Goal: Information Seeking & Learning: Learn about a topic

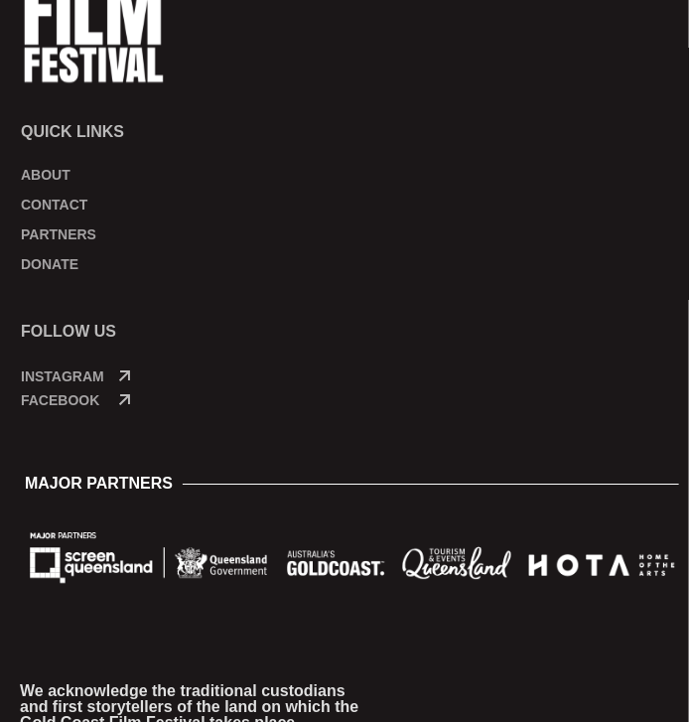
scroll to position [1295, 0]
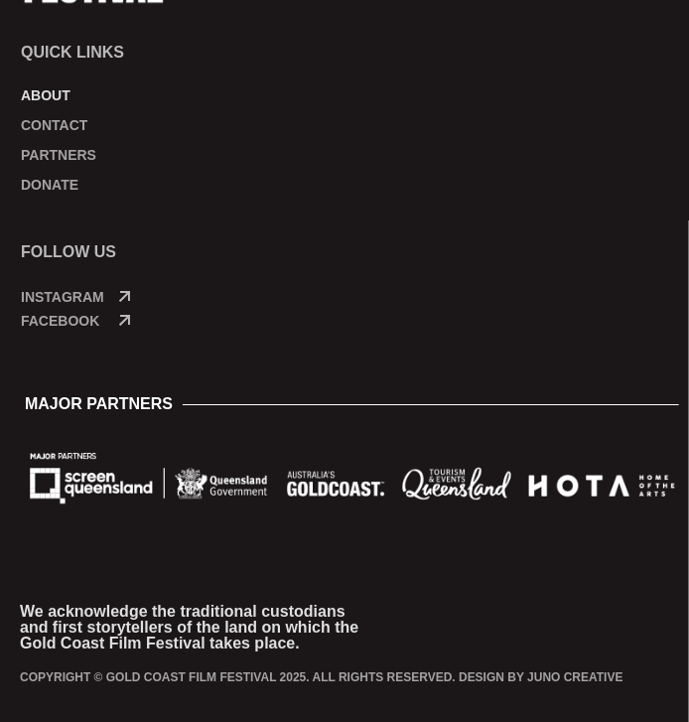
click at [59, 91] on link "About" at bounding box center [350, 95] width 659 height 20
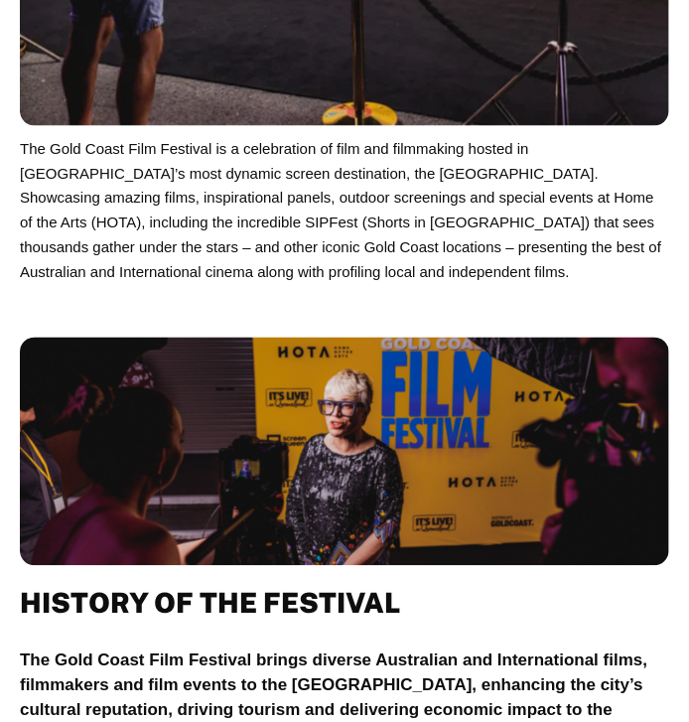
scroll to position [659, 0]
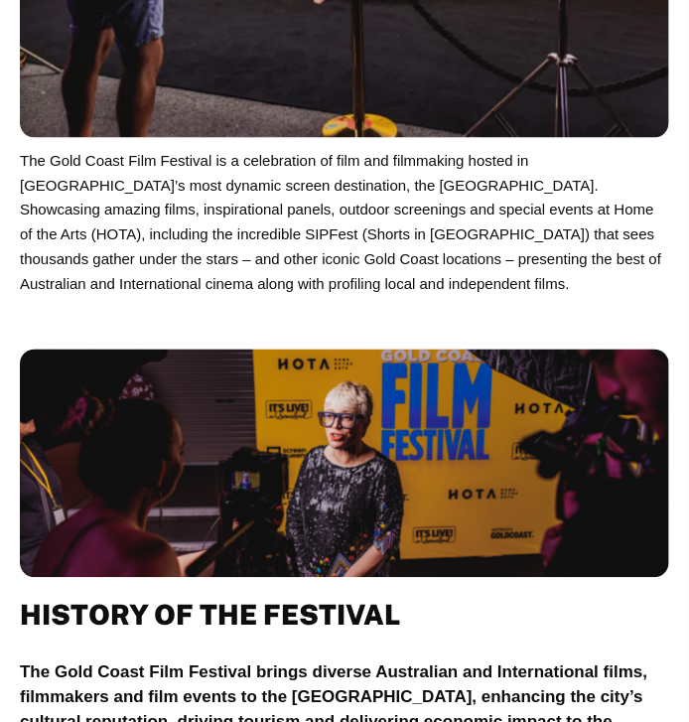
click at [20, 154] on p "The Gold Coast Film Festival is a celebration of film and filmmaking hosted in …" at bounding box center [345, 222] width 650 height 149
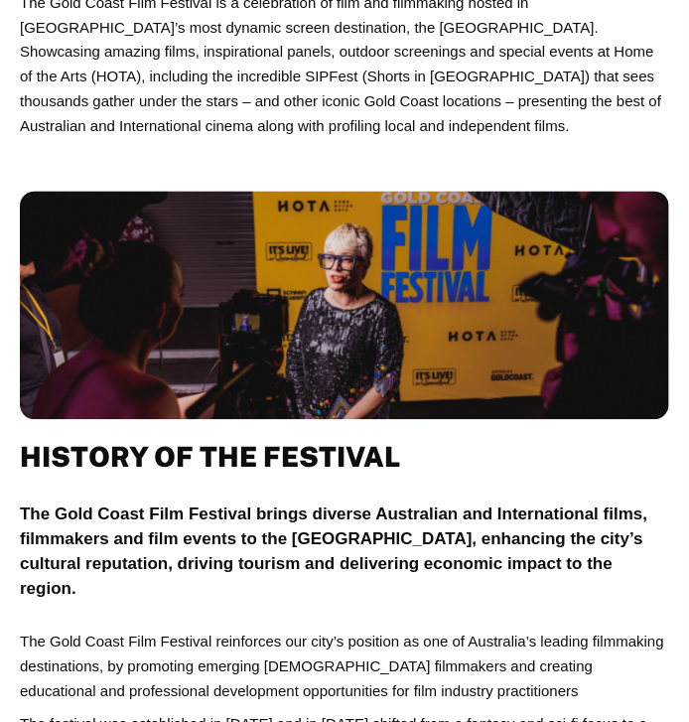
scroll to position [818, 0]
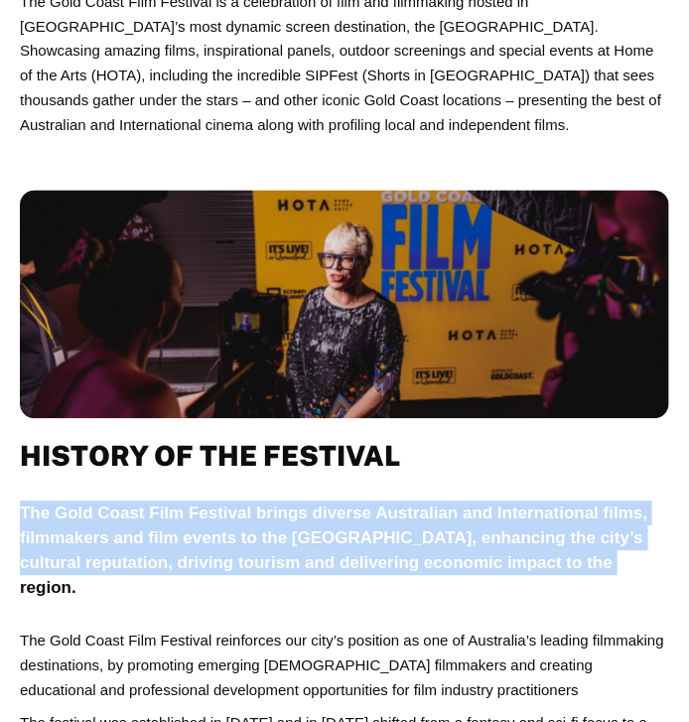
drag, startPoint x: 20, startPoint y: 513, endPoint x: 617, endPoint y: 574, distance: 600.0
click at [617, 574] on p "The Gold Coast Film Festival brings diverse Australian and International films,…" at bounding box center [345, 551] width 650 height 99
copy p "The Gold Coast Film Festival brings diverse Australian and International films,…"
